Goal: Task Accomplishment & Management: Complete application form

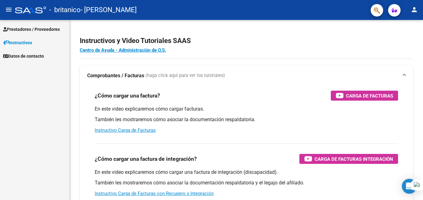
click at [29, 29] on span "Prestadores / Proveedores" at bounding box center [31, 29] width 57 height 7
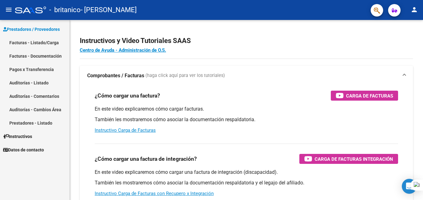
click at [25, 42] on link "Facturas - Listado/Carga" at bounding box center [35, 42] width 70 height 13
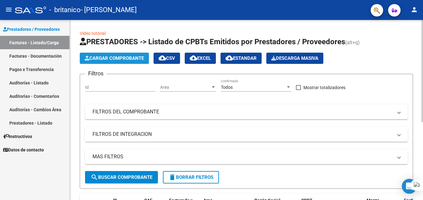
click at [105, 56] on span "Cargar Comprobante" at bounding box center [114, 58] width 59 height 6
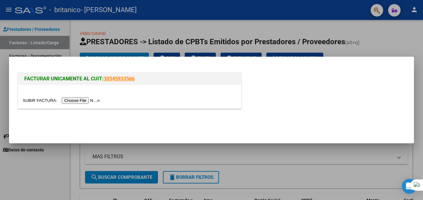
click at [84, 100] on input "file" at bounding box center [62, 100] width 79 height 7
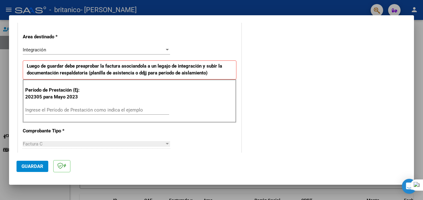
scroll to position [137, 0]
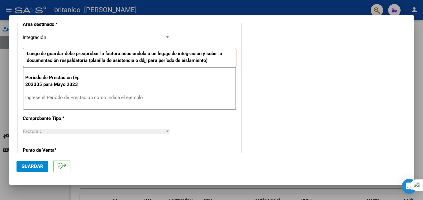
click at [55, 99] on input "Ingrese el Período de Prestación como indica el ejemplo" at bounding box center [97, 98] width 144 height 6
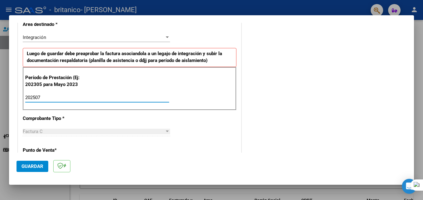
type input "202507"
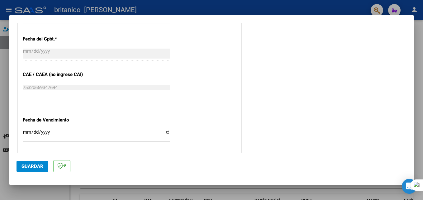
scroll to position [349, 0]
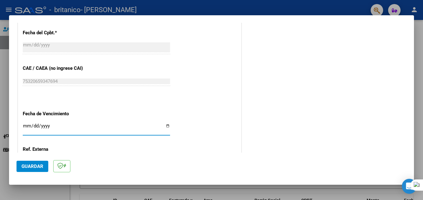
click at [166, 128] on input "Ingresar la fecha" at bounding box center [96, 128] width 147 height 10
type input "[DATE]"
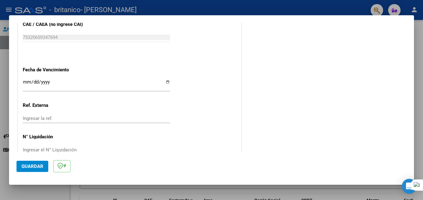
scroll to position [407, 0]
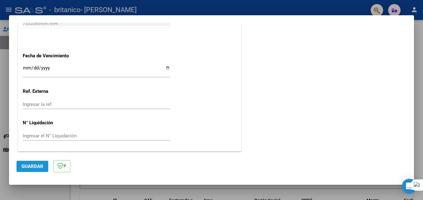
click at [24, 168] on span "Guardar" at bounding box center [33, 167] width 22 height 6
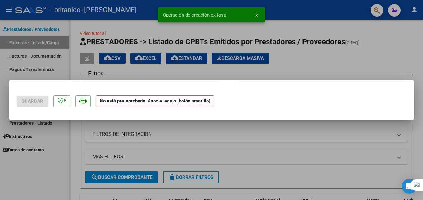
scroll to position [0, 0]
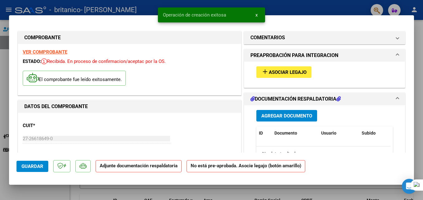
click at [272, 117] on span "Agregar Documento" at bounding box center [287, 116] width 51 height 6
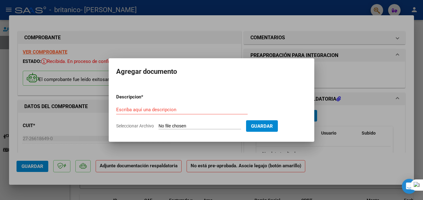
click at [148, 126] on span "Seleccionar Archivo" at bounding box center [135, 125] width 38 height 5
click at [159, 126] on input "Seleccionar Archivo" at bounding box center [200, 126] width 83 height 6
type input "C:\fakepath\Manuale Luca asistencia [DATE].pdf"
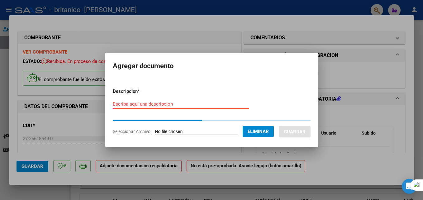
click at [133, 104] on input "Escriba aquí una descripcion" at bounding box center [181, 104] width 137 height 6
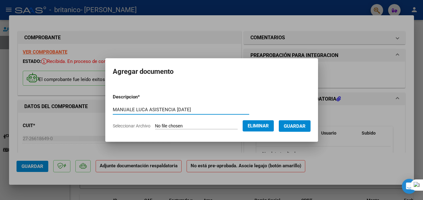
click at [174, 110] on input "MANUALE LUCA ASISTENCIA [DATE]" at bounding box center [181, 110] width 137 height 6
type input "MANUALE LUCA ASISTENCIA [DATE]"
click at [297, 129] on span "Guardar" at bounding box center [295, 126] width 22 height 6
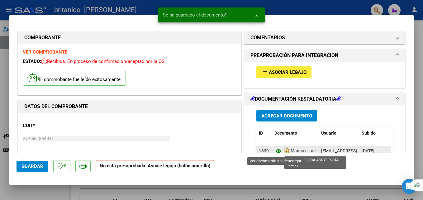
click at [276, 150] on icon at bounding box center [279, 150] width 8 height 7
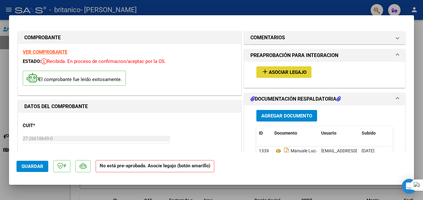
click at [262, 73] on mat-icon "add" at bounding box center [265, 71] width 7 height 7
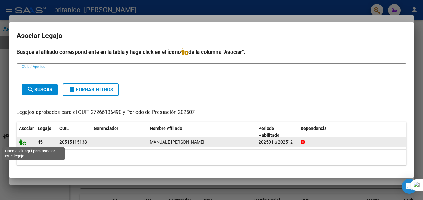
click at [24, 144] on icon at bounding box center [22, 142] width 7 height 7
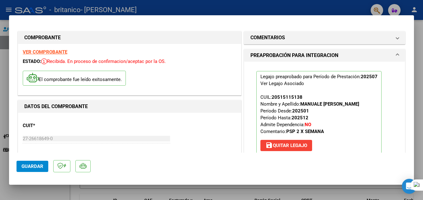
click at [335, 190] on div at bounding box center [211, 100] width 423 height 200
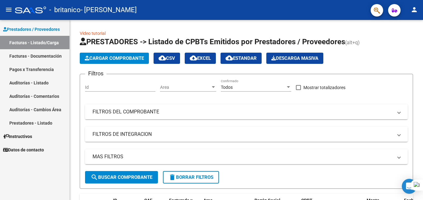
click at [42, 68] on link "Pagos x Transferencia" at bounding box center [35, 69] width 70 height 13
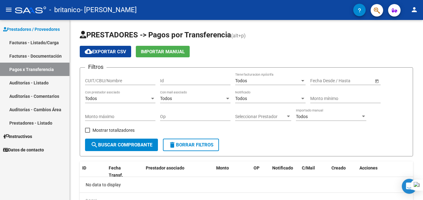
click at [41, 43] on link "Facturas - Listado/Carga" at bounding box center [35, 42] width 70 height 13
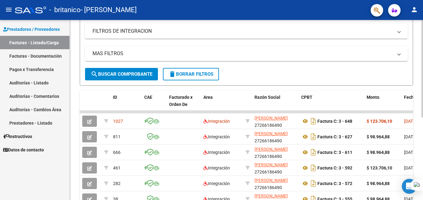
scroll to position [105, 0]
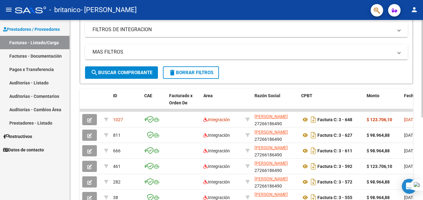
click at [418, 172] on html "menu - britanico - [PERSON_NAME] person Prestadores / Proveedores Facturas - Li…" at bounding box center [211, 100] width 423 height 200
